Goal: Check status: Verify the current state of an ongoing process or item

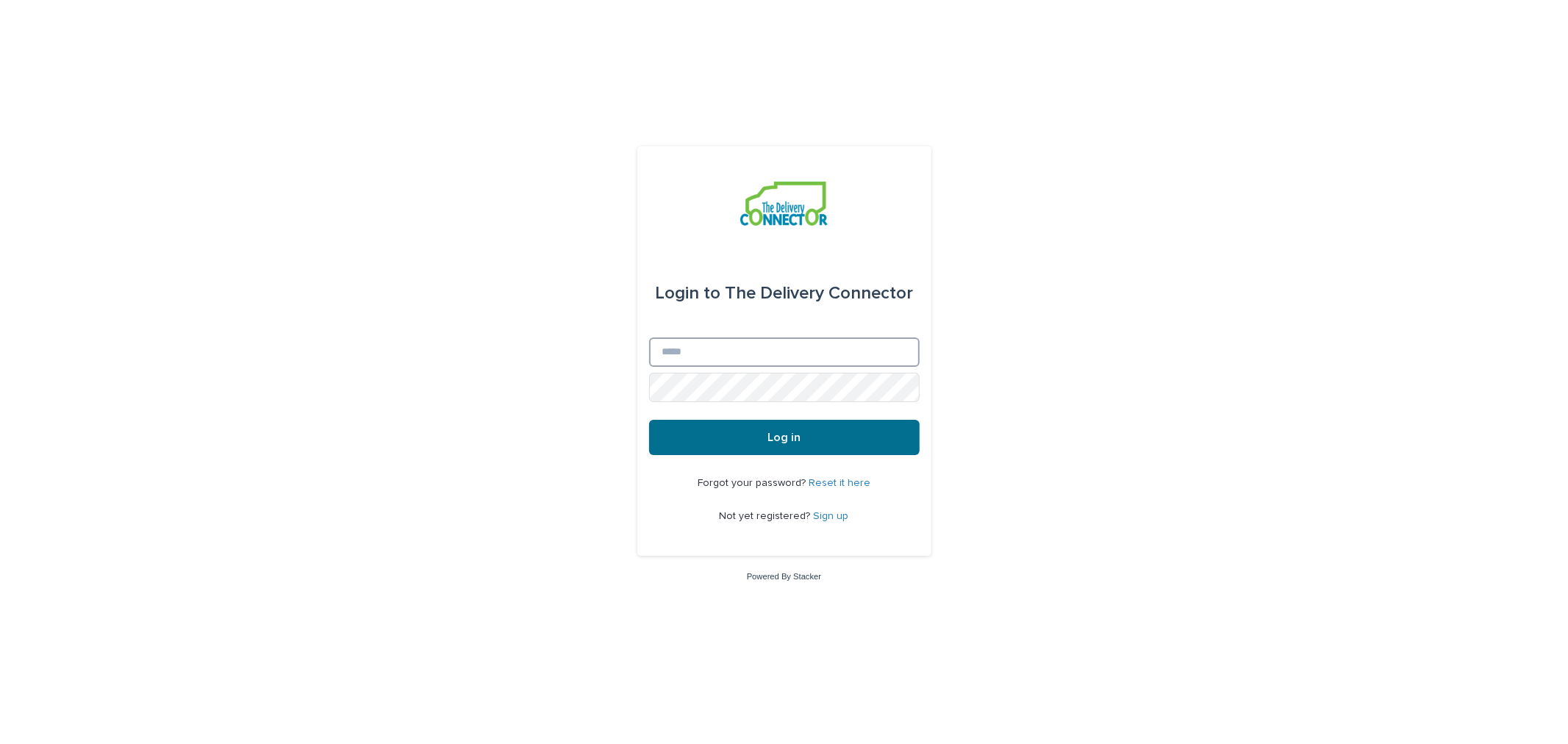
type input "**********"
click at [737, 434] on button "Log in" at bounding box center [784, 438] width 270 height 36
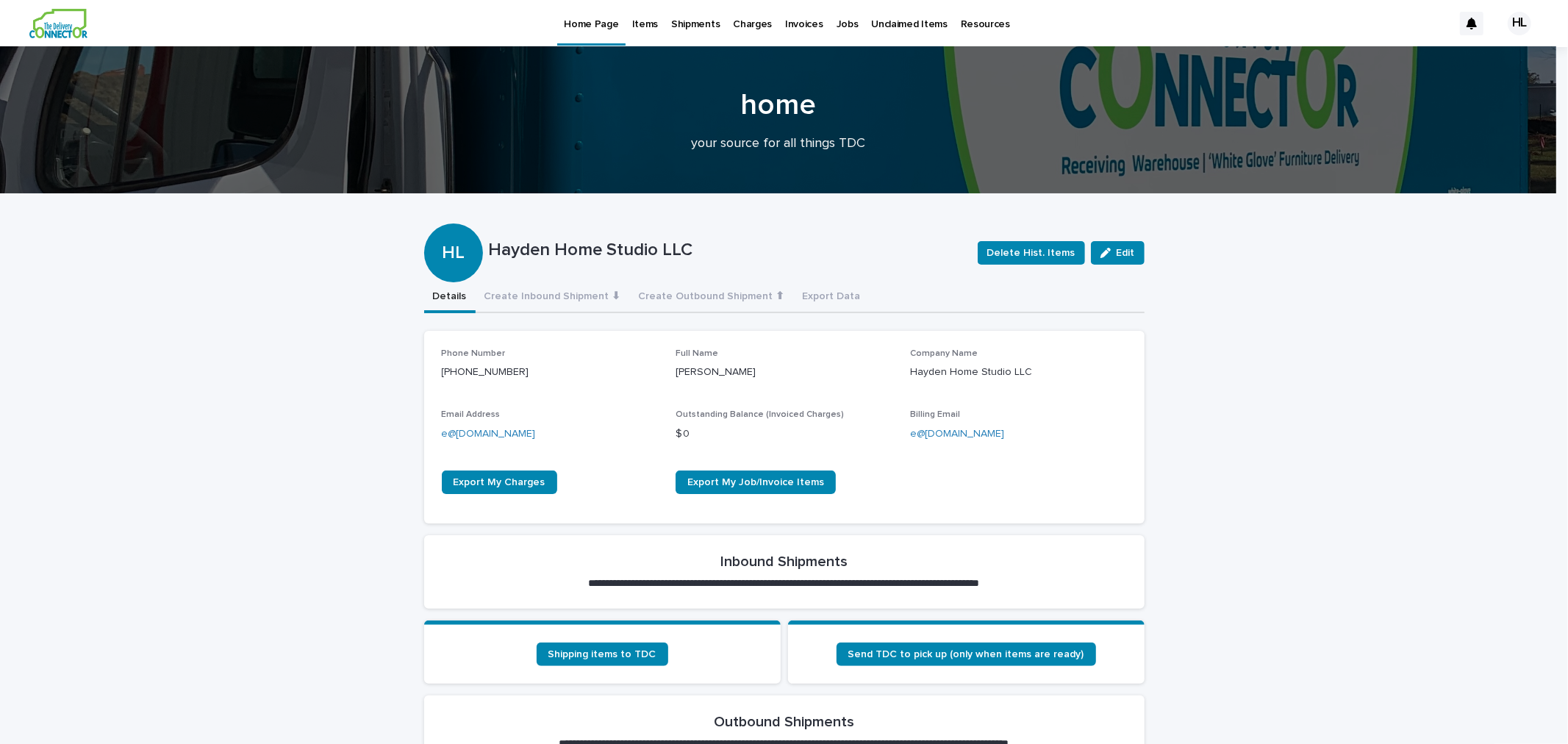
click at [802, 22] on p "Invoices" at bounding box center [804, 15] width 39 height 31
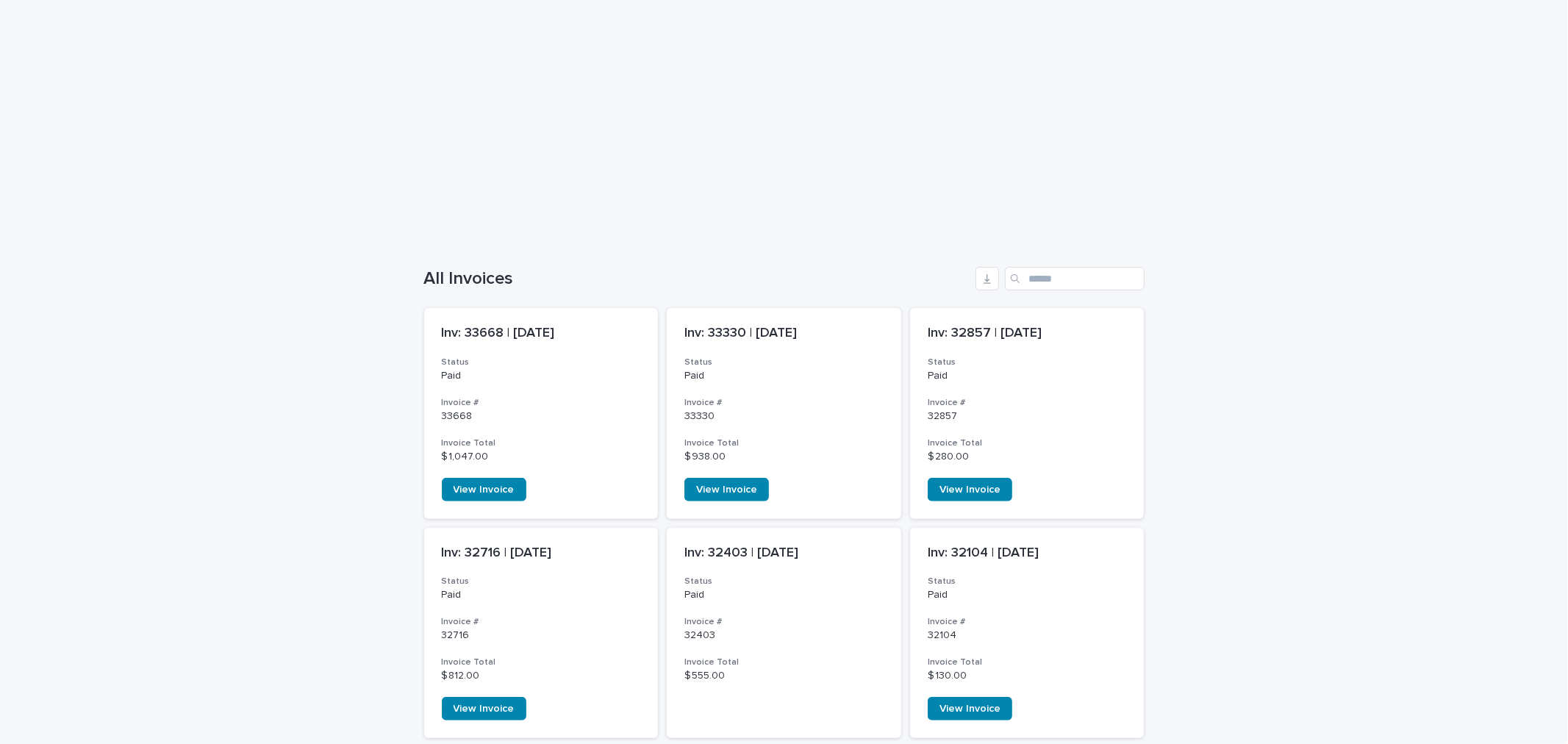
scroll to position [163, 0]
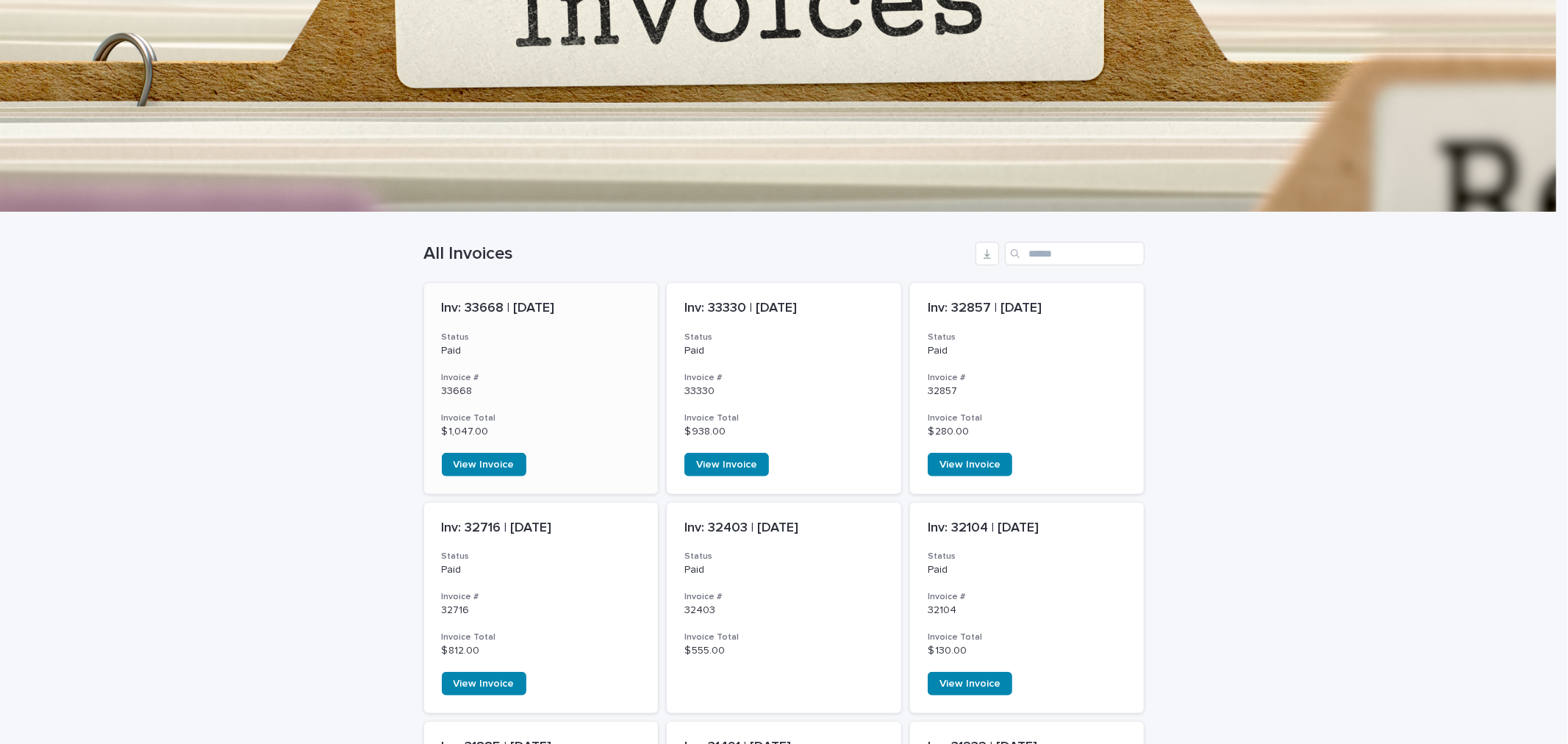
click at [526, 361] on div "Inv: 33668 | July 2025 Status Paid Invoice # 33668 Invoice Total $ 1,047.00 Vie…" at bounding box center [541, 388] width 235 height 211
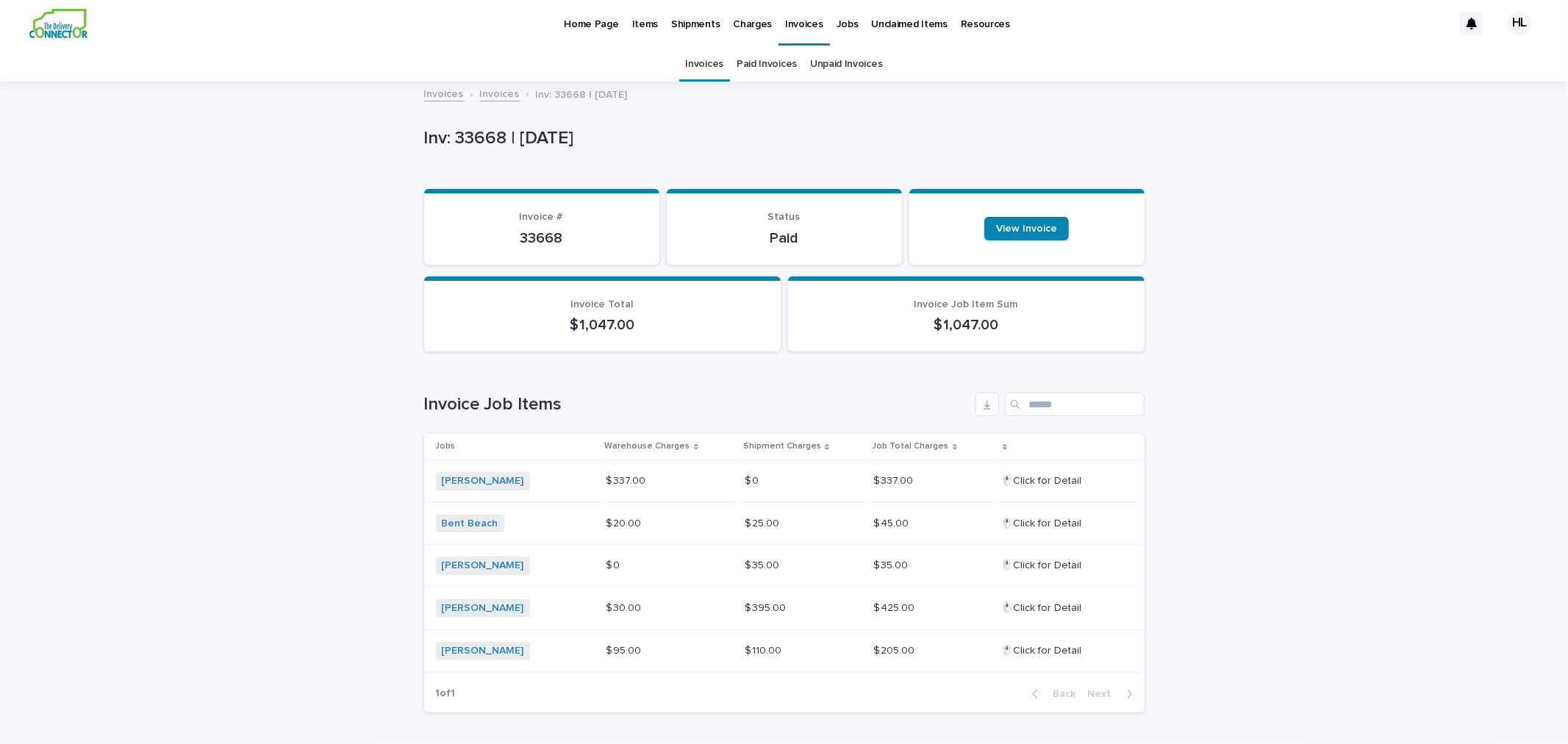
click at [582, 21] on p "Home Page" at bounding box center [590, 15] width 54 height 31
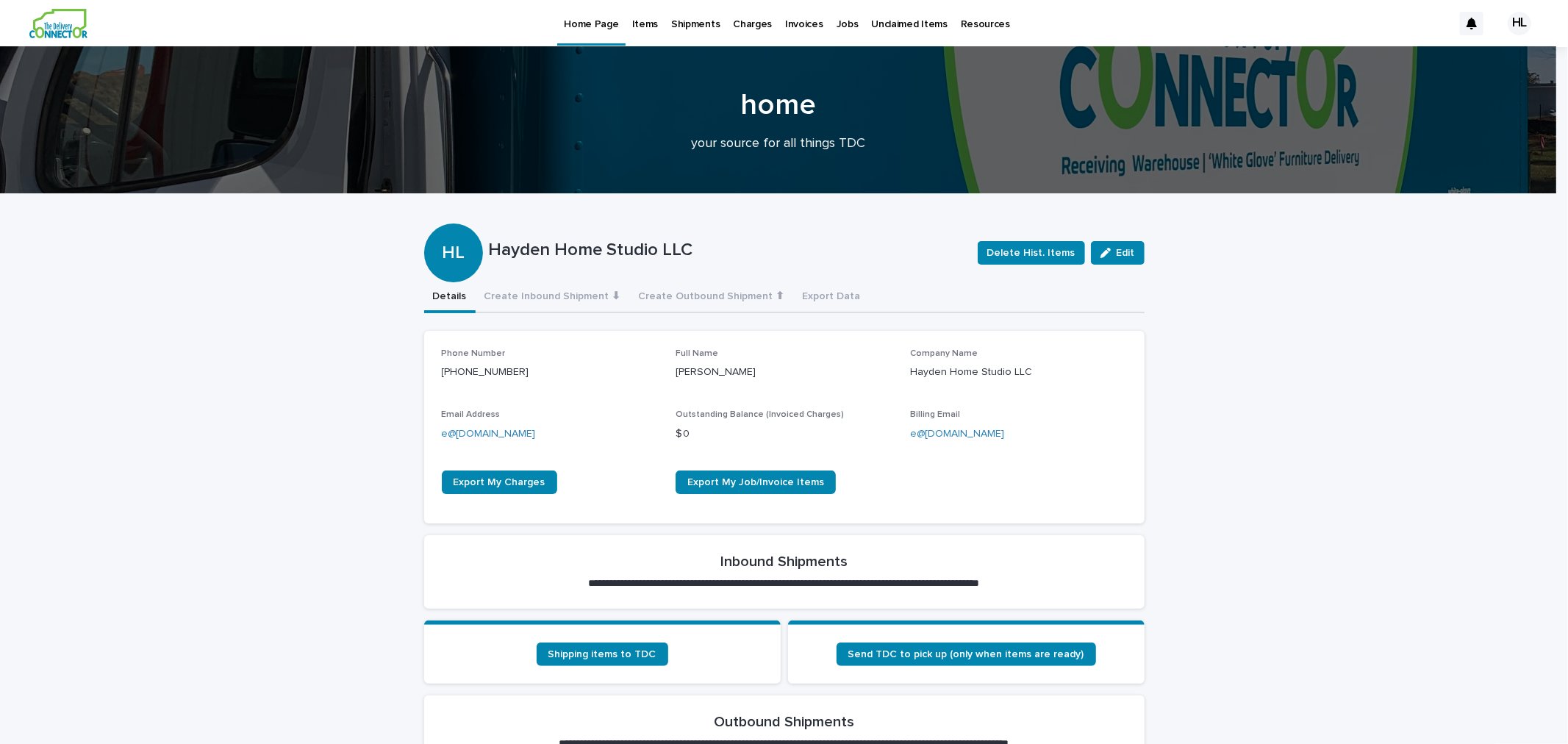
click at [795, 26] on p "Invoices" at bounding box center [804, 15] width 39 height 31
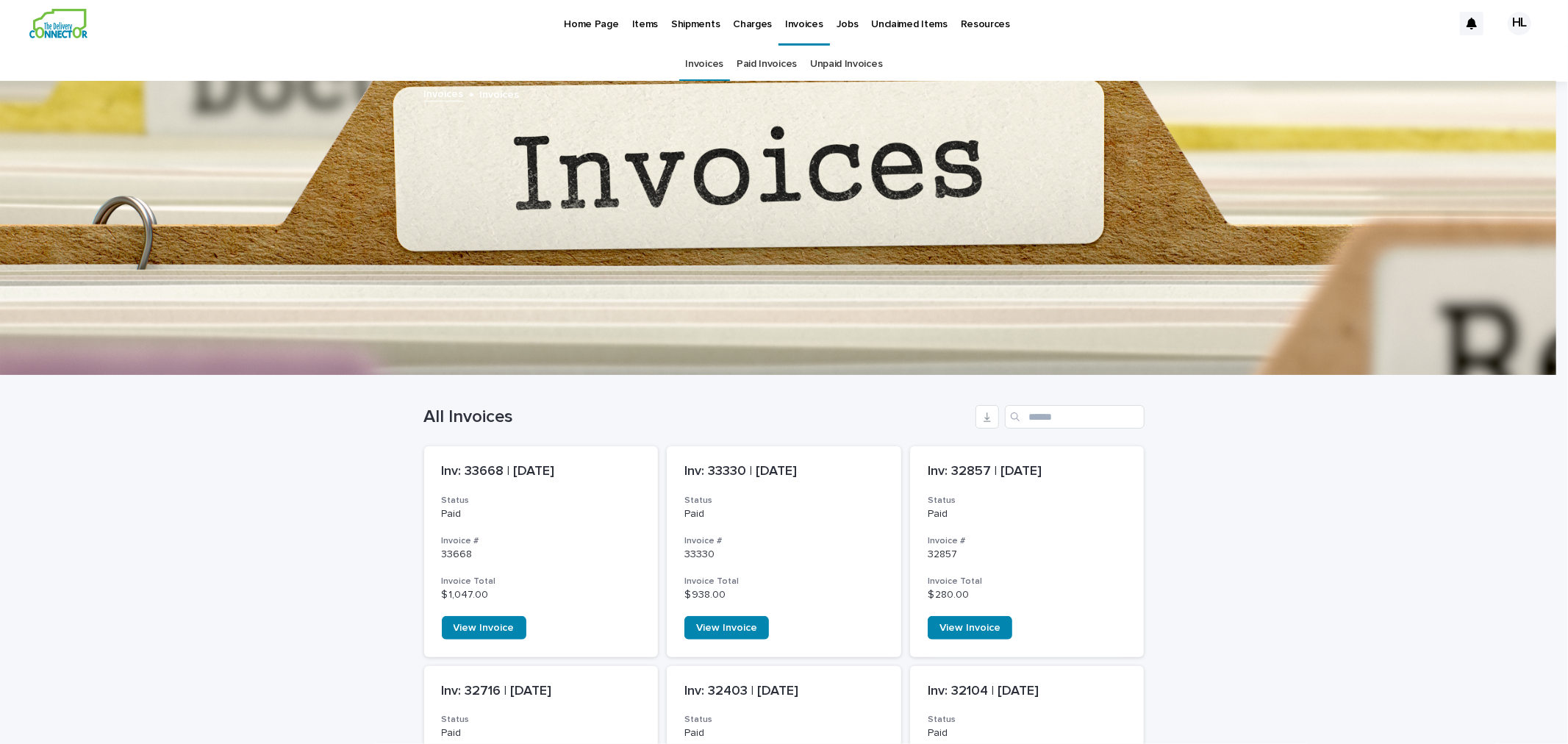
click at [743, 63] on link "Paid Invoices" at bounding box center [767, 63] width 60 height 35
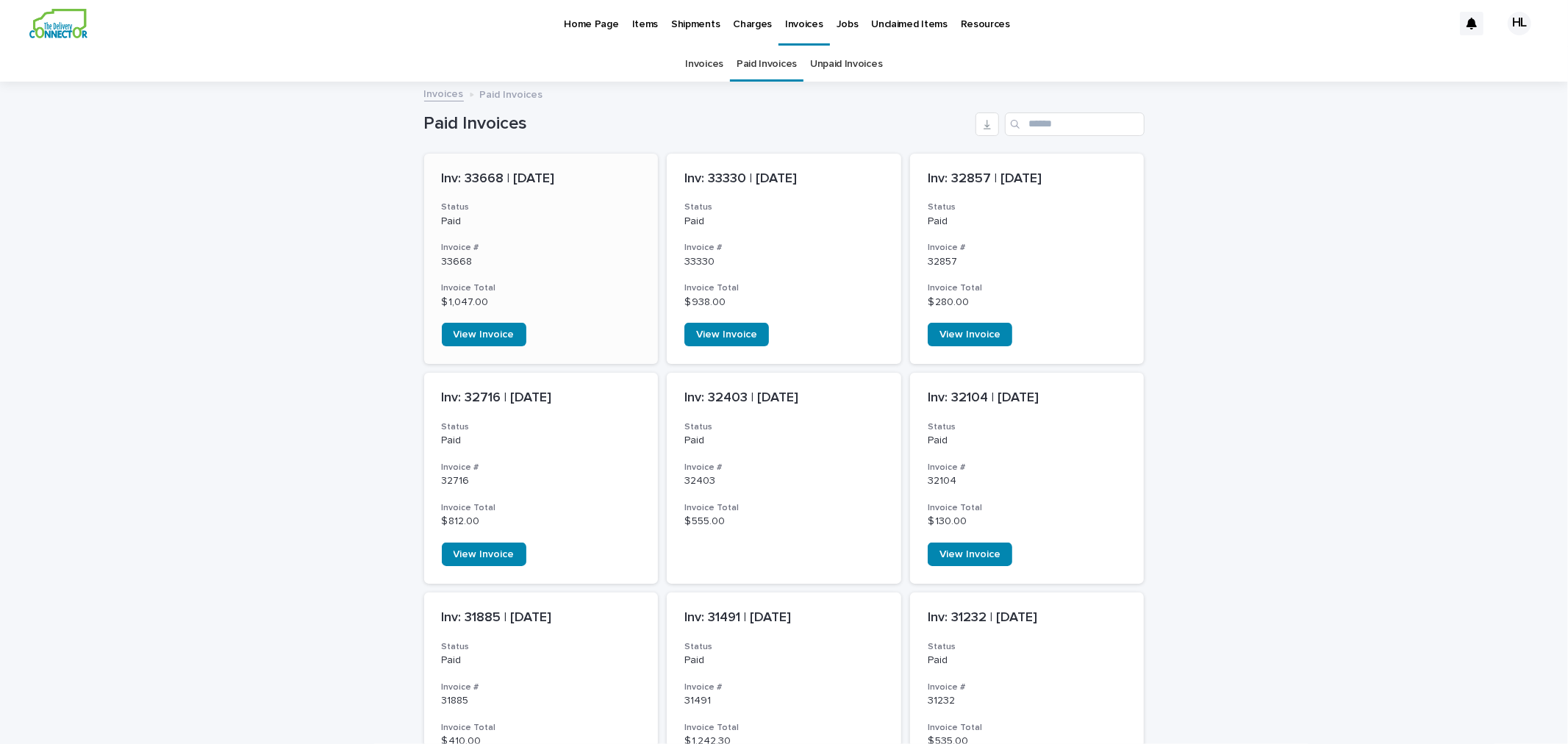
click at [586, 236] on div "Inv: 33668 | July 2025 Status Paid Invoice # 33668 Invoice Total $ 1,047.00 Vie…" at bounding box center [541, 259] width 235 height 211
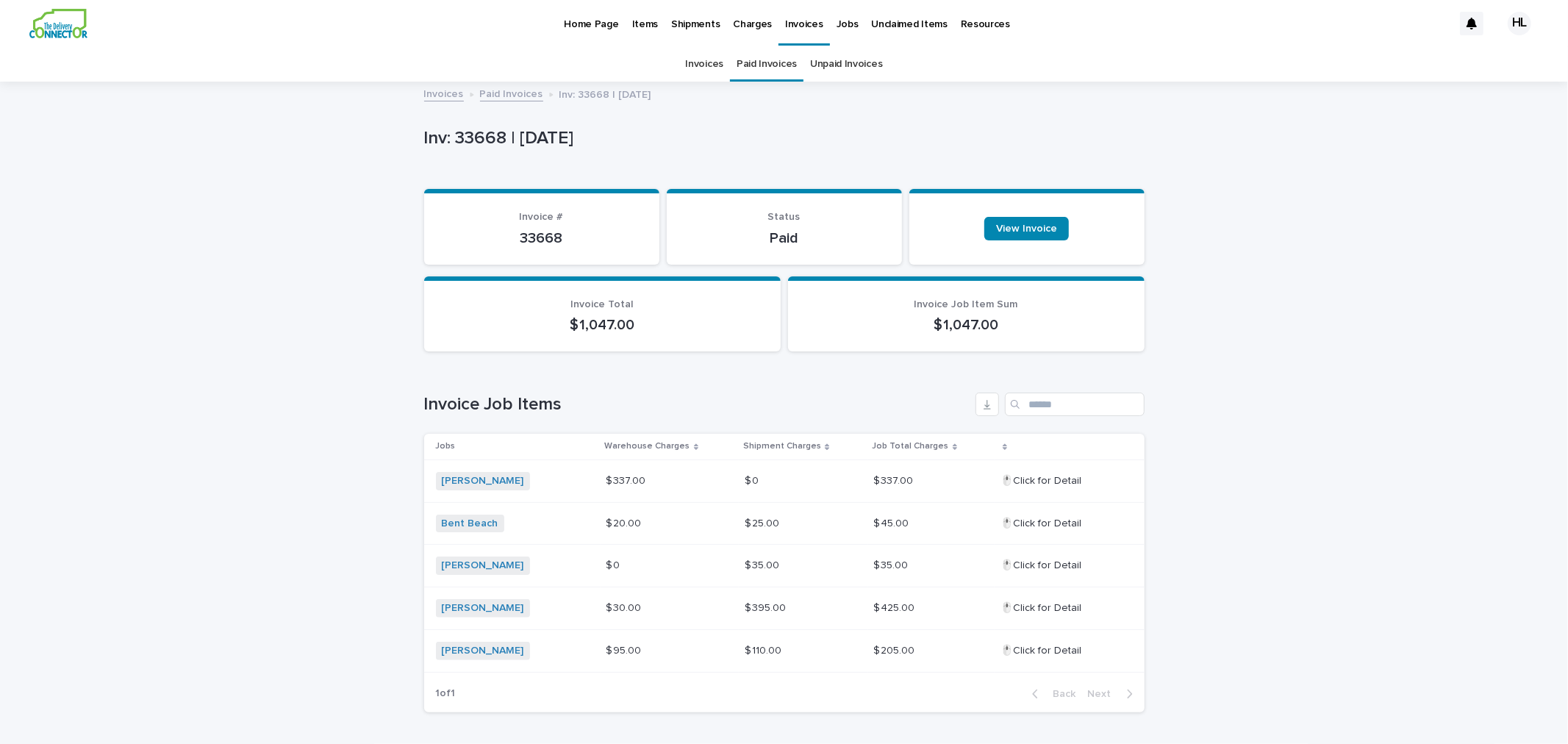
scroll to position [47, 0]
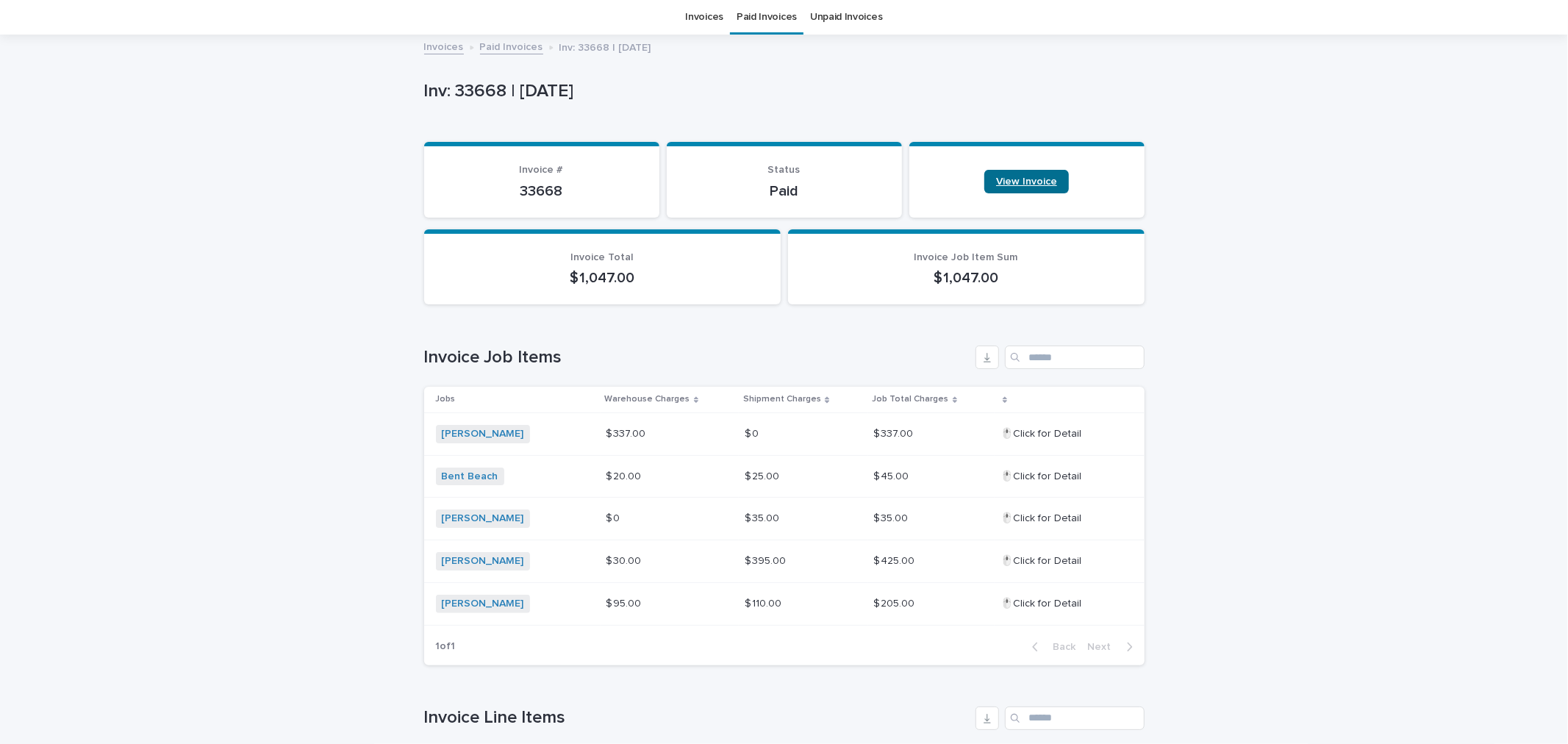
click at [1024, 178] on span "View Invoice" at bounding box center [1027, 181] width 61 height 10
